Goal: Information Seeking & Learning: Learn about a topic

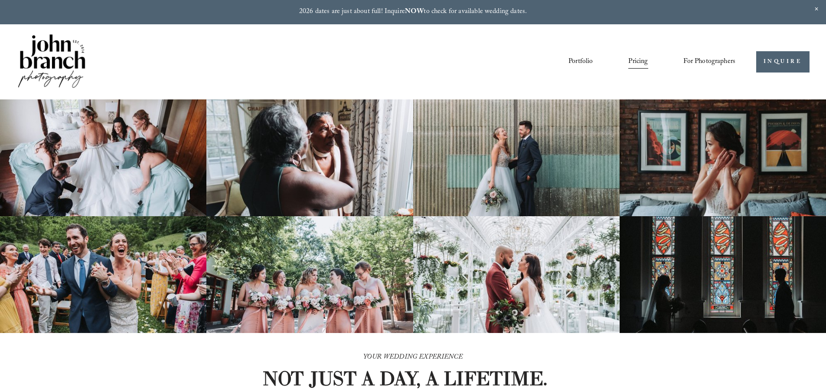
click at [59, 65] on img at bounding box center [51, 62] width 70 height 59
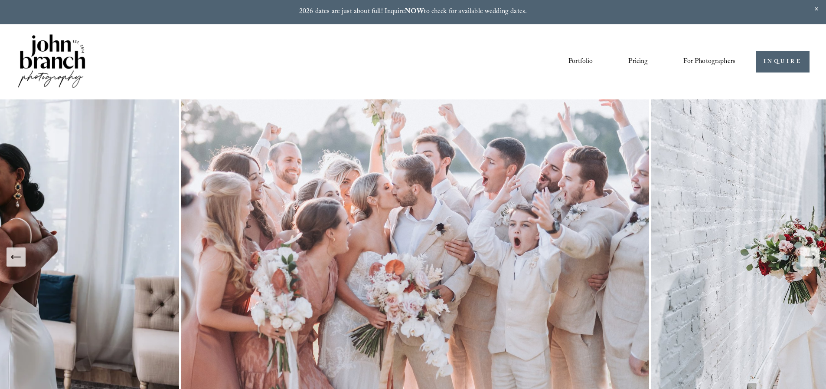
click at [569, 63] on link "Portfolio" at bounding box center [581, 62] width 24 height 15
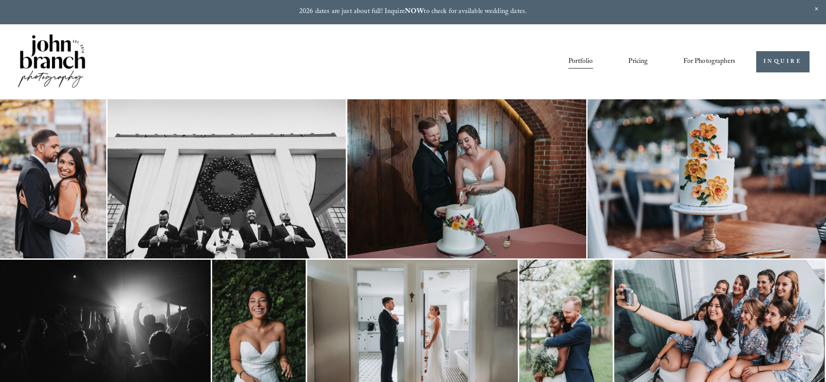
click at [72, 70] on img at bounding box center [51, 62] width 70 height 59
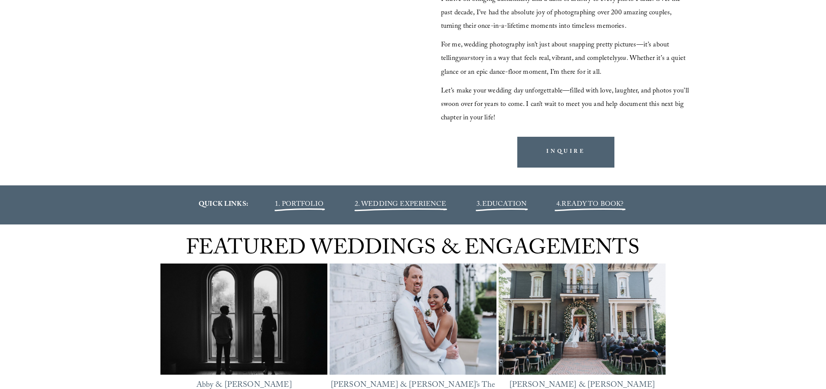
scroll to position [1024, 0]
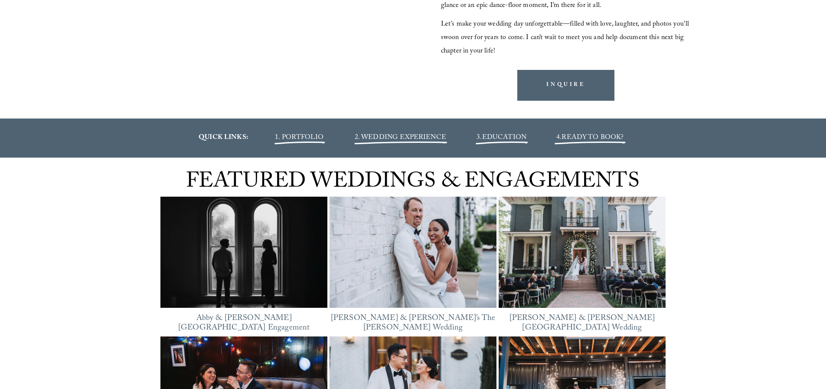
click at [379, 137] on span "2. WEDDING EXPERIENCE" at bounding box center [401, 138] width 92 height 12
